Goal: Task Accomplishment & Management: Use online tool/utility

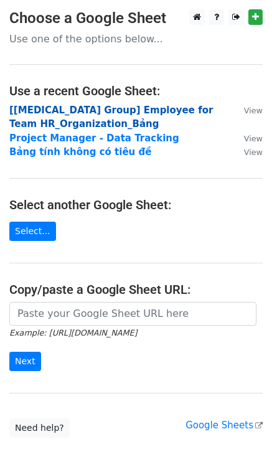
click at [49, 109] on strong "[[MEDICAL_DATA] Group] Employee for Team HR_Organization_Bảng" at bounding box center [110, 118] width 203 height 26
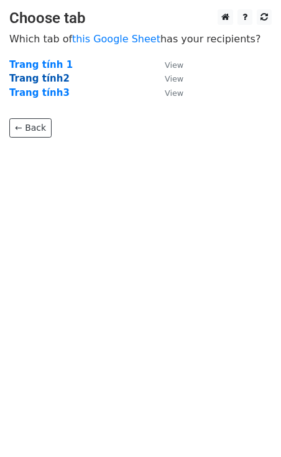
click at [49, 79] on strong "Trang tính2" at bounding box center [39, 78] width 60 height 11
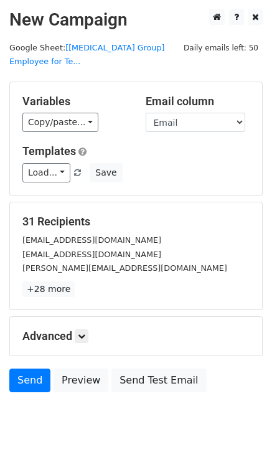
scroll to position [25, 0]
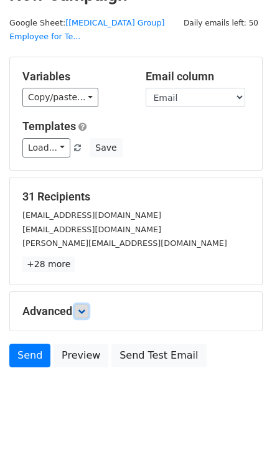
click at [84, 307] on icon at bounding box center [81, 310] width 7 height 7
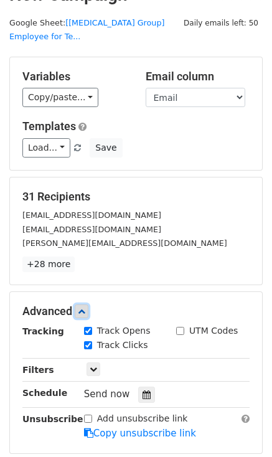
scroll to position [147, 0]
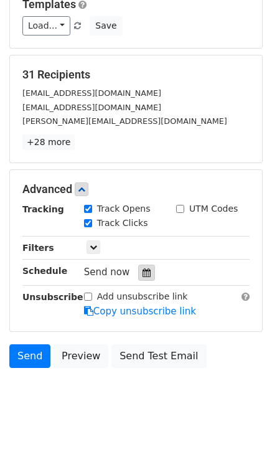
click at [142, 268] on icon at bounding box center [146, 272] width 8 height 9
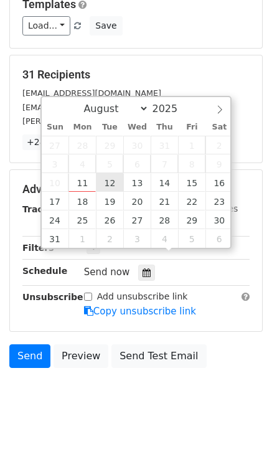
type input "[DATE] 12:00"
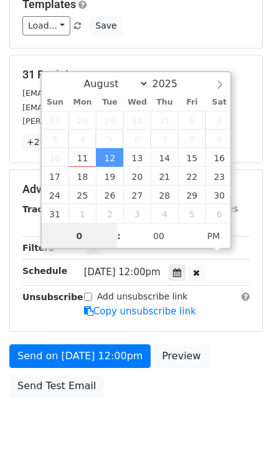
type input "09"
type input "2025-08-12 09:00"
click at [217, 237] on span "PM" at bounding box center [214, 235] width 34 height 25
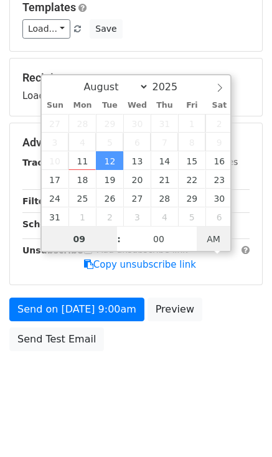
scroll to position [126, 0]
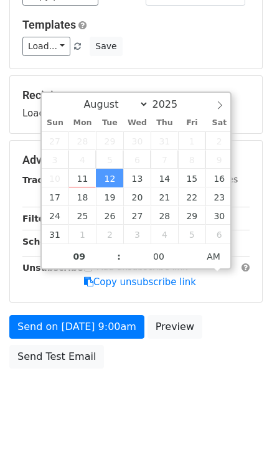
click at [116, 398] on body "New Campaign Daily emails left: 50 Google Sheet: [BSS Group] Employee for Te...…" at bounding box center [136, 153] width 272 height 541
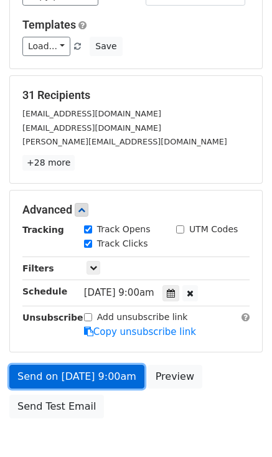
click at [60, 365] on link "Send on Aug 12 at 9:00am" at bounding box center [76, 377] width 135 height 24
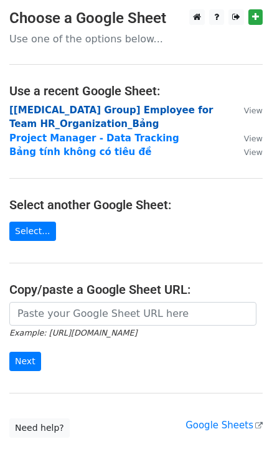
click at [127, 111] on strong "[[MEDICAL_DATA] Group] Employee for Team HR_Organization_Bảng" at bounding box center [110, 118] width 203 height 26
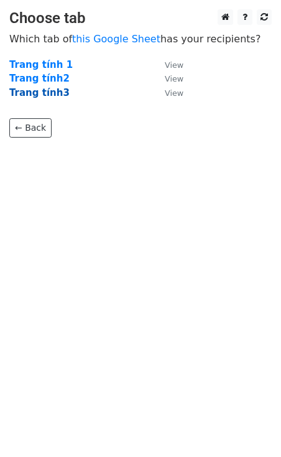
click at [36, 95] on strong "Trang tính3" at bounding box center [39, 92] width 60 height 11
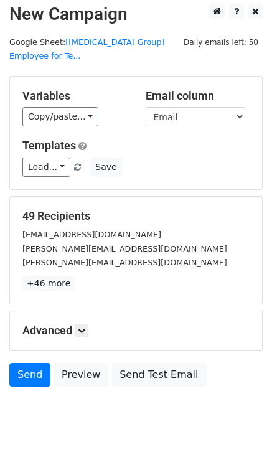
scroll to position [25, 0]
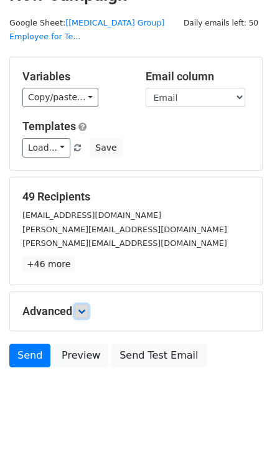
click at [81, 307] on icon at bounding box center [81, 310] width 7 height 7
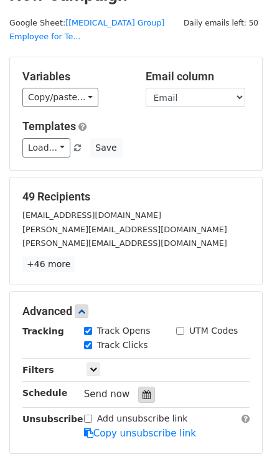
click at [142, 390] on icon at bounding box center [146, 394] width 8 height 9
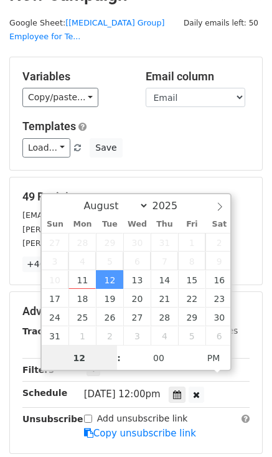
scroll to position [0, 0]
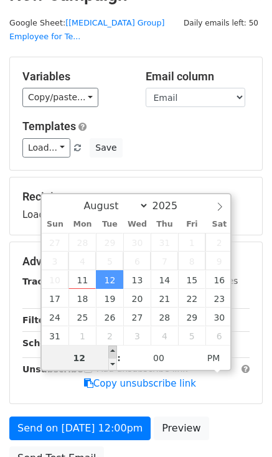
type input "2025-08-12 13:00"
type input "01"
click at [111, 348] on span at bounding box center [112, 351] width 9 height 12
type input "2025-08-12 14:00"
type input "02"
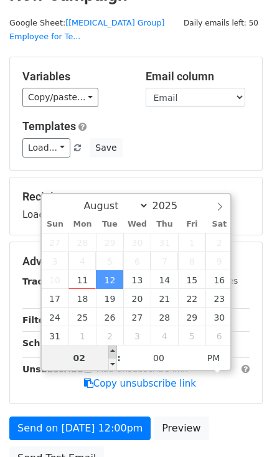
click at [111, 348] on span at bounding box center [112, 351] width 9 height 12
type input "2025-08-12 15:00"
type input "03"
click at [113, 350] on span at bounding box center [112, 351] width 9 height 12
type input "2025-08-12 16:00"
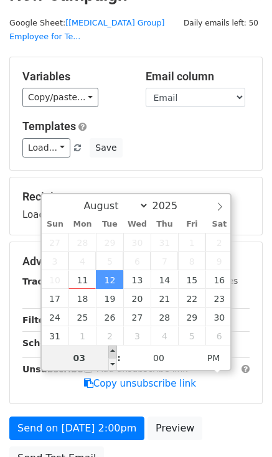
type input "04"
click at [113, 350] on span at bounding box center [112, 351] width 9 height 12
type input "2025-08-12 17:00"
type input "05"
click at [113, 350] on span at bounding box center [112, 351] width 9 height 12
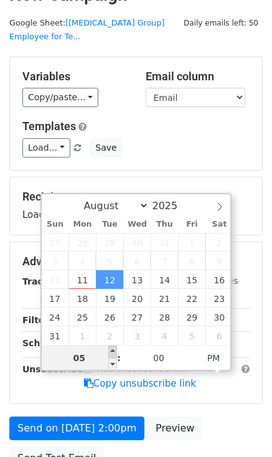
type input "2025-08-12 18:00"
type input "06"
click at [113, 350] on span at bounding box center [112, 351] width 9 height 12
type input "2025-08-12 19:00"
type input "07"
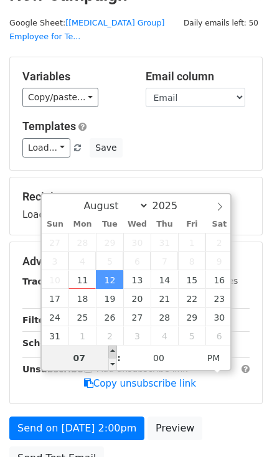
click at [113, 350] on span at bounding box center [112, 351] width 9 height 12
type input "2025-08-12 20:00"
type input "08"
click at [113, 350] on span at bounding box center [112, 351] width 9 height 12
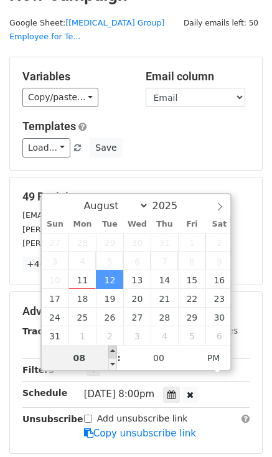
type input "2025-08-12 21:00"
type input "09"
click at [113, 350] on span at bounding box center [112, 351] width 9 height 12
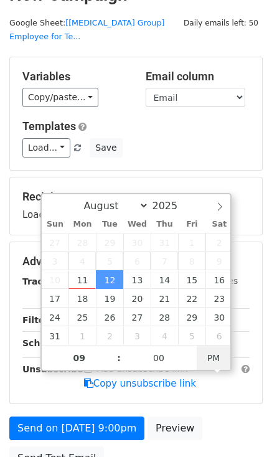
type input "2025-08-12 09:00"
click at [223, 360] on span "PM" at bounding box center [214, 357] width 34 height 25
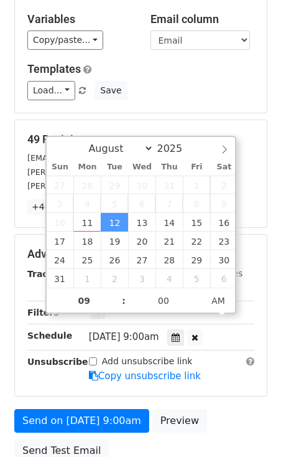
scroll to position [176, 0]
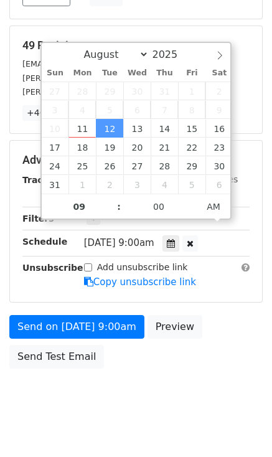
click at [6, 276] on main "New Campaign Daily emails left: 50 Google Sheet: [BSS Group] Employee for Te...…" at bounding box center [136, 103] width 272 height 541
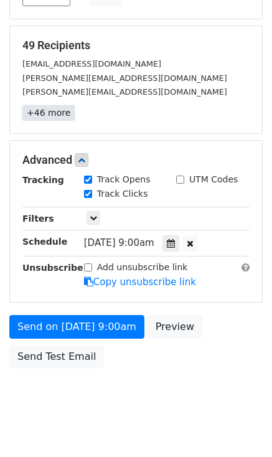
click at [40, 105] on link "+46 more" at bounding box center [48, 113] width 52 height 16
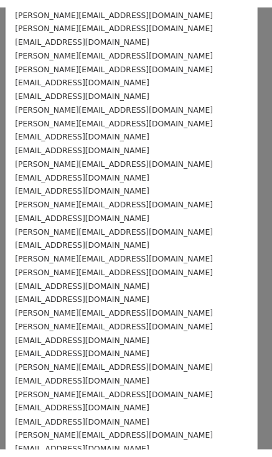
scroll to position [341, 0]
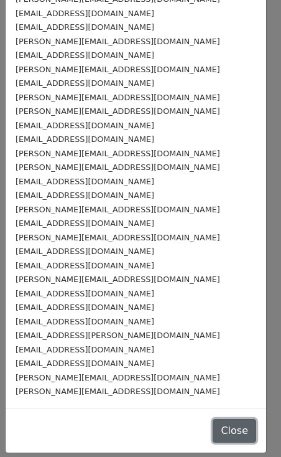
click at [213, 430] on button "Close" at bounding box center [235, 431] width 44 height 24
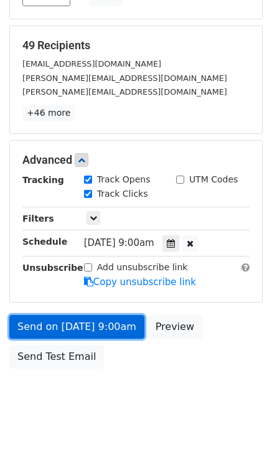
click at [124, 315] on link "Send on Aug 12 at 9:00am" at bounding box center [76, 327] width 135 height 24
